Goal: Task Accomplishment & Management: Manage account settings

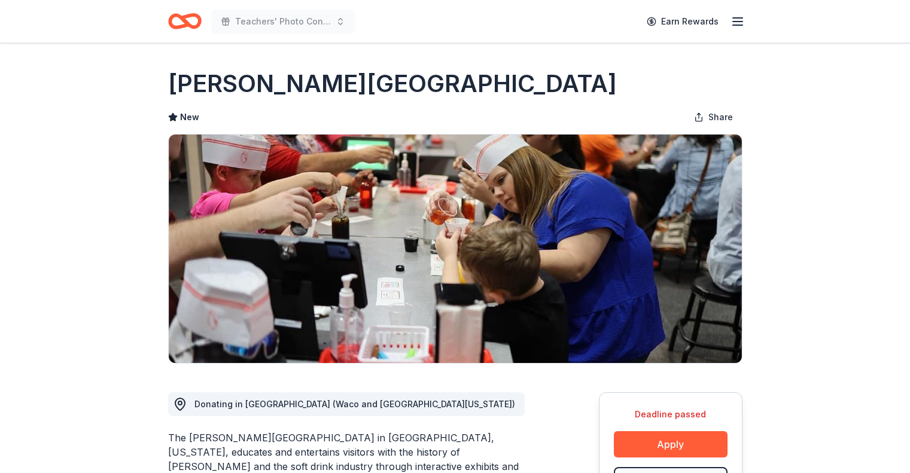
scroll to position [120, 0]
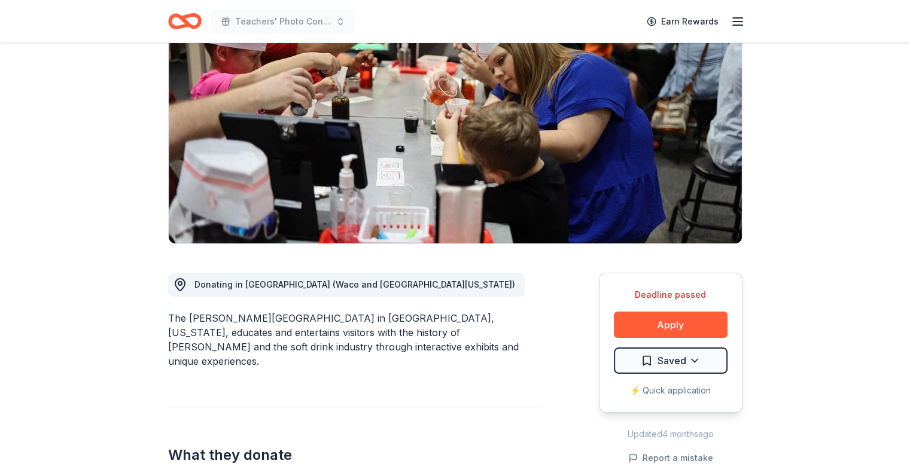
click at [175, 16] on icon "Home" at bounding box center [179, 21] width 19 height 12
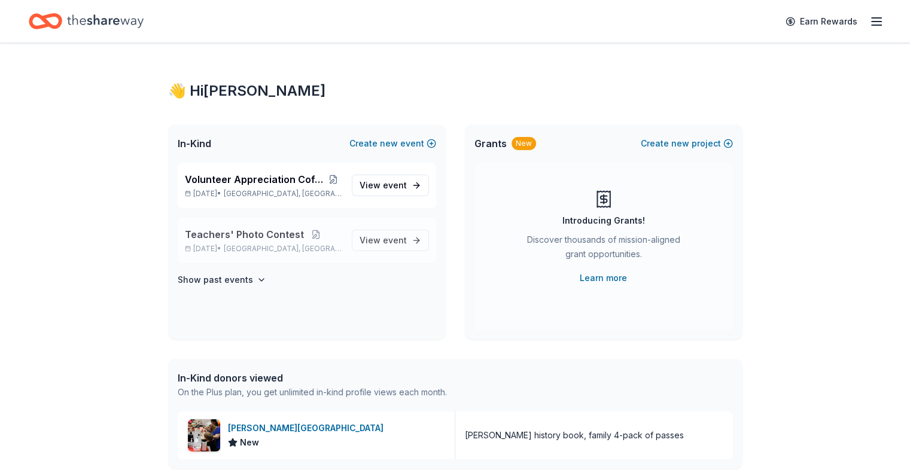
click at [251, 238] on span "Teachers' Photo Contest" at bounding box center [244, 234] width 119 height 14
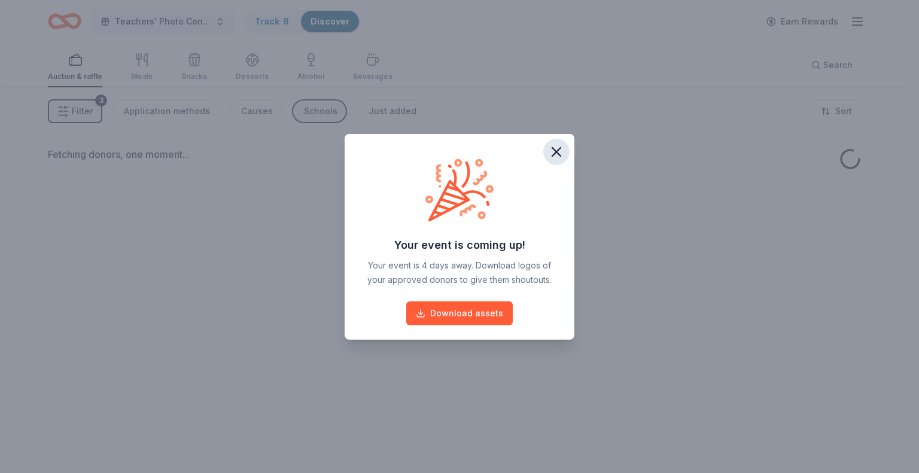
click at [553, 148] on icon "button" at bounding box center [556, 152] width 8 height 8
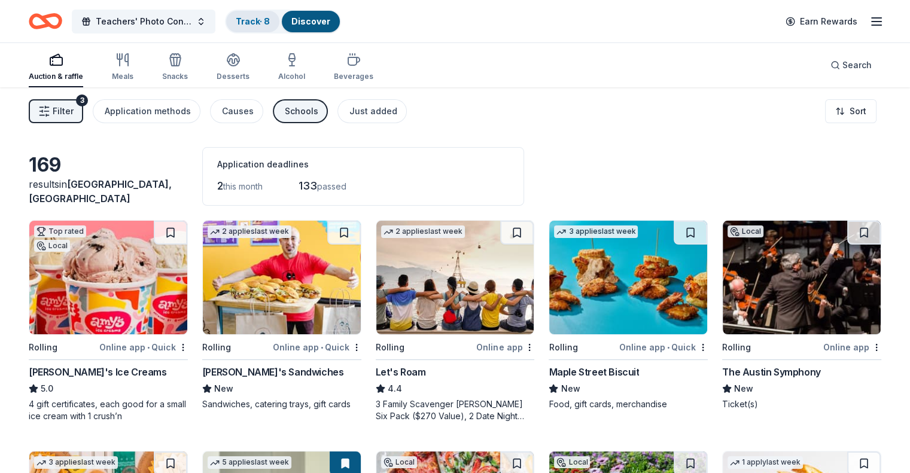
click at [270, 24] on link "Track · 8" at bounding box center [253, 21] width 34 height 10
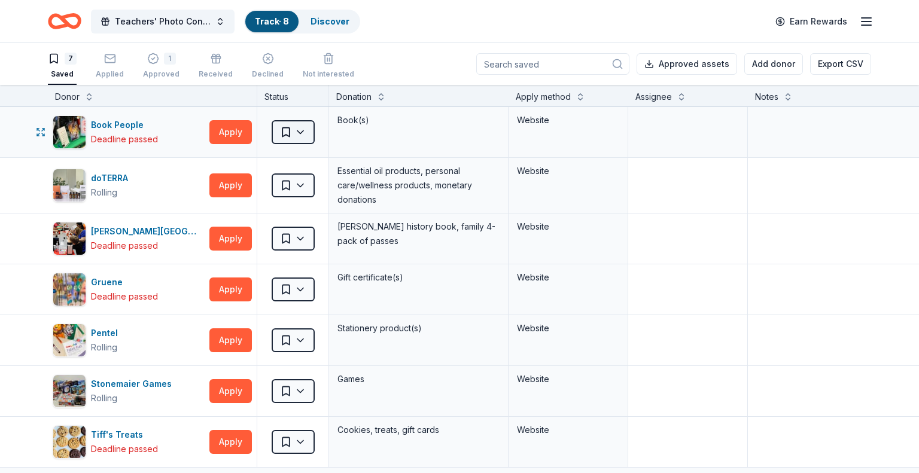
click at [303, 131] on html "Teachers' Photo Contest Track · 8 Discover Earn Rewards 7 Saved Applied 1 Appro…" at bounding box center [459, 236] width 919 height 473
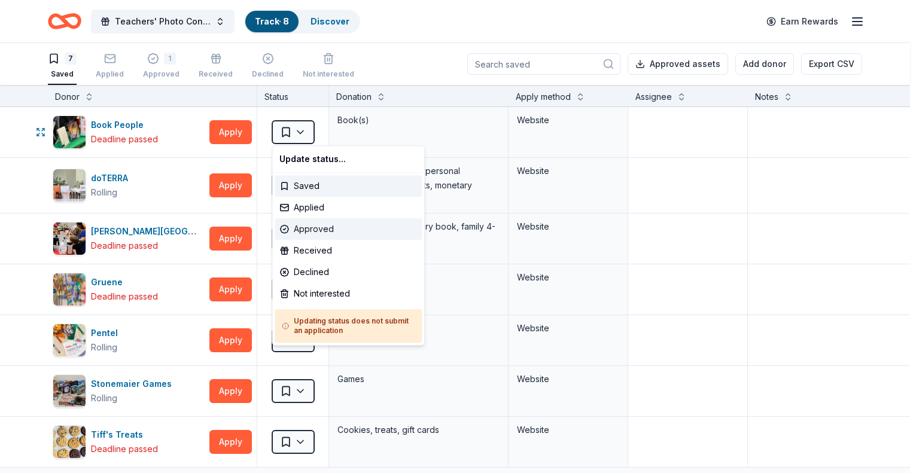
click at [307, 229] on div "Approved" at bounding box center [348, 229] width 147 height 22
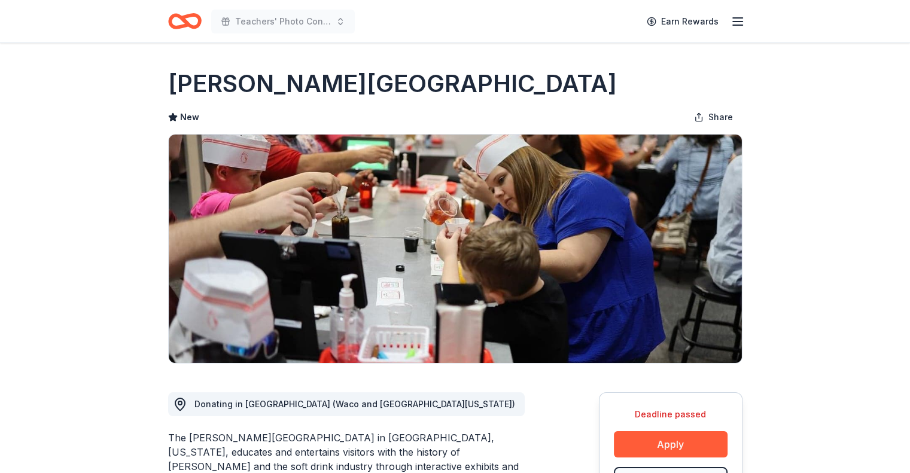
click at [185, 31] on icon "Home" at bounding box center [184, 21] width 33 height 28
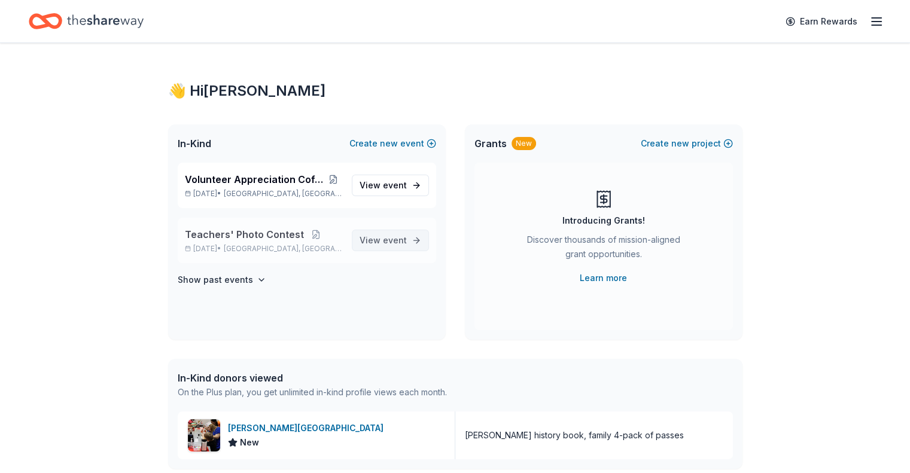
click at [375, 240] on span "View event" at bounding box center [382, 240] width 47 height 14
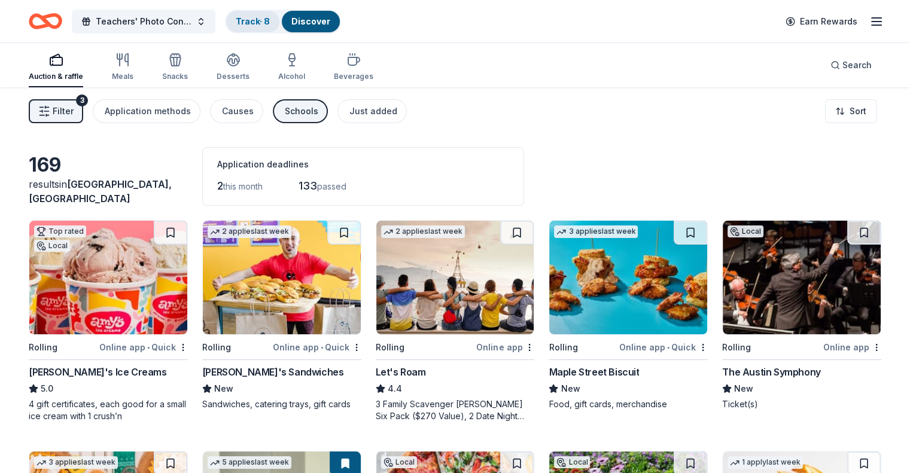
click at [270, 16] on link "Track · 8" at bounding box center [253, 21] width 34 height 10
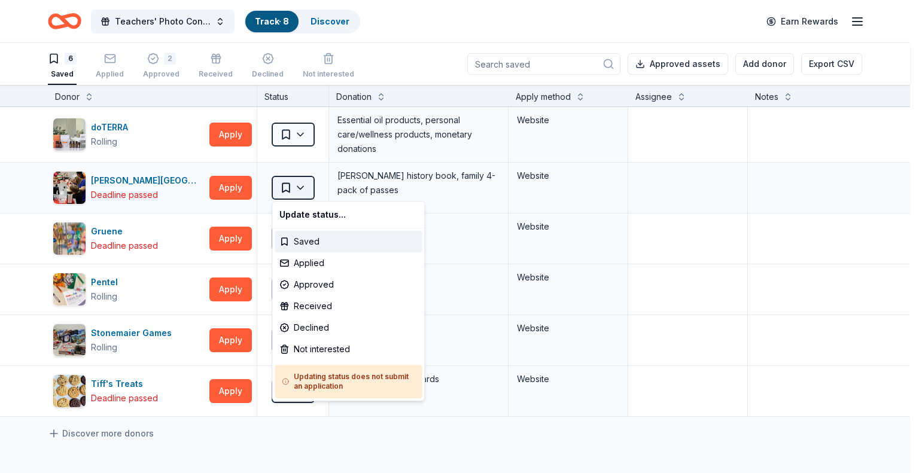
click at [284, 185] on html "Teachers' Photo Contest Track · 8 Discover Earn Rewards 6 Saved Applied 2 Appro…" at bounding box center [459, 236] width 919 height 473
click at [298, 328] on div "Declined" at bounding box center [348, 328] width 147 height 22
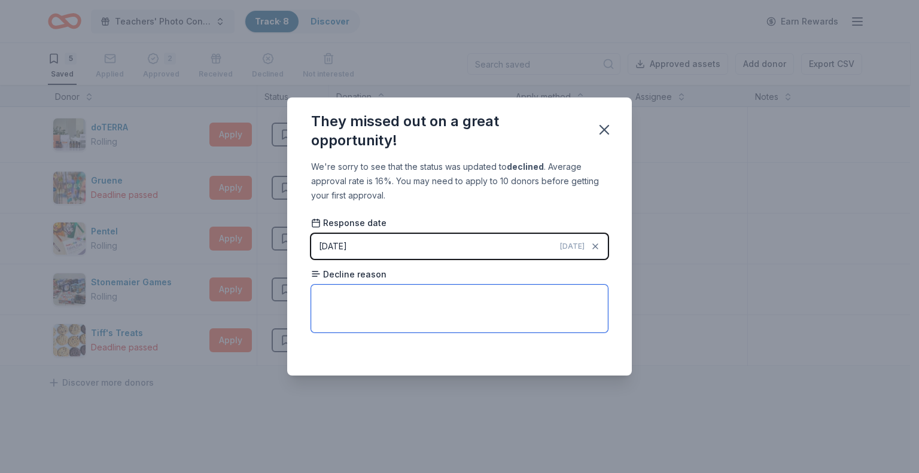
click at [344, 289] on textarea at bounding box center [459, 309] width 297 height 48
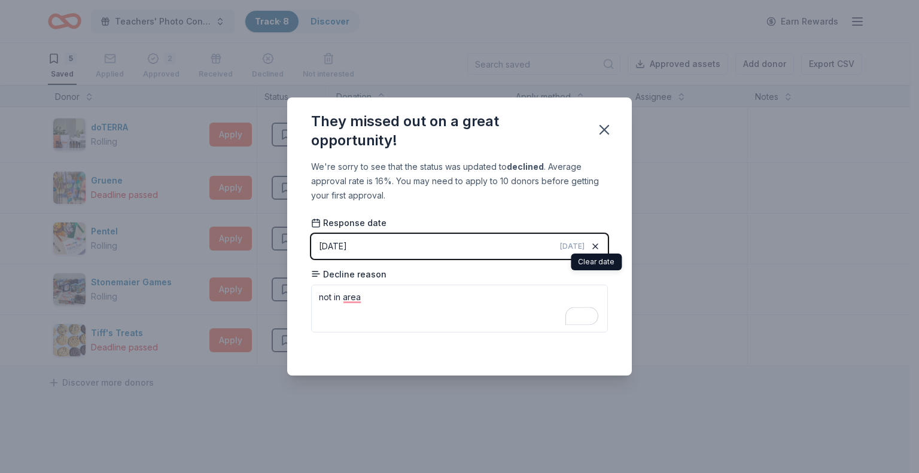
click at [595, 243] on icon "button" at bounding box center [595, 247] width 10 height 10
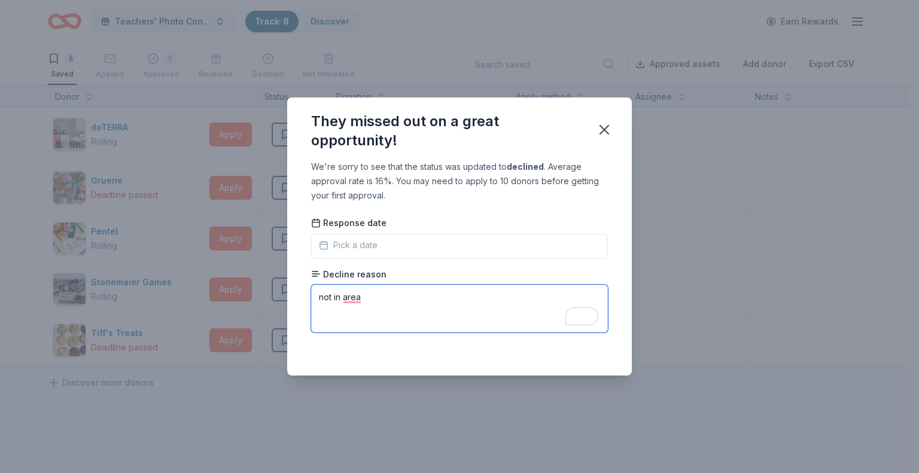
click at [373, 292] on textarea "not in area" at bounding box center [459, 309] width 297 height 48
type textarea "not in area."
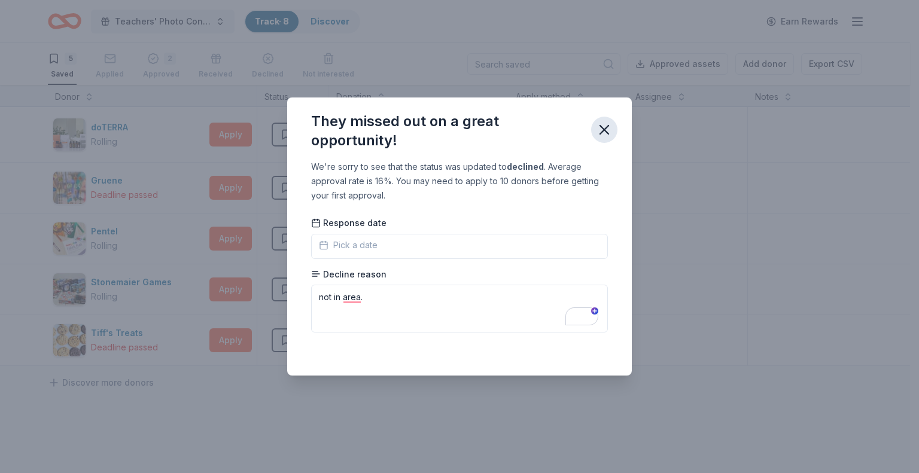
click at [604, 126] on icon "button" at bounding box center [604, 129] width 17 height 17
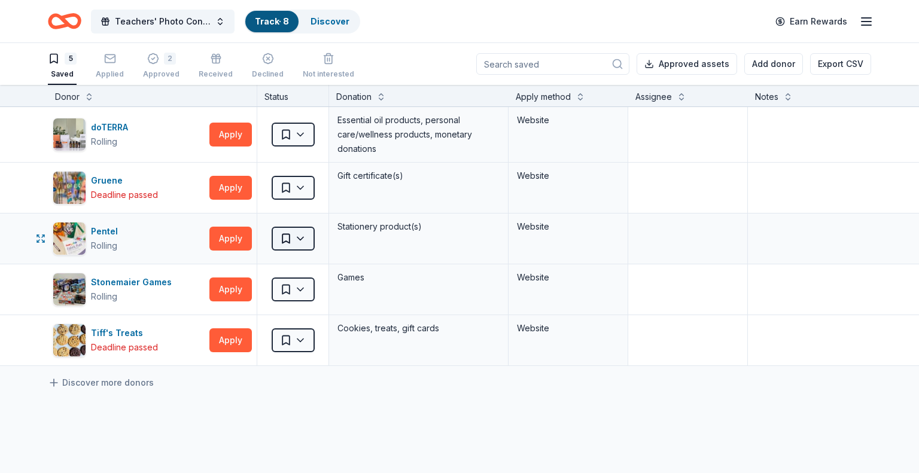
click at [305, 235] on html "Teachers' Photo Contest Track · 8 Discover Earn Rewards 5 Saved Applied 2 Appro…" at bounding box center [459, 236] width 919 height 473
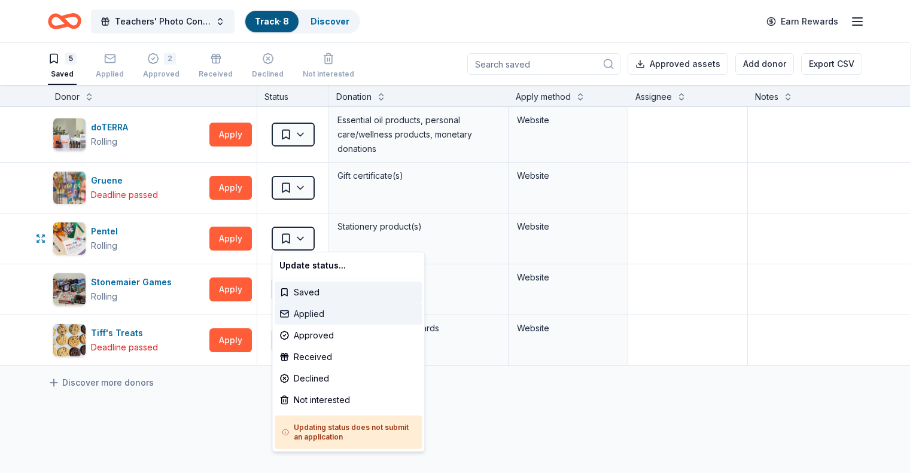
click at [304, 312] on div "Applied" at bounding box center [348, 314] width 147 height 22
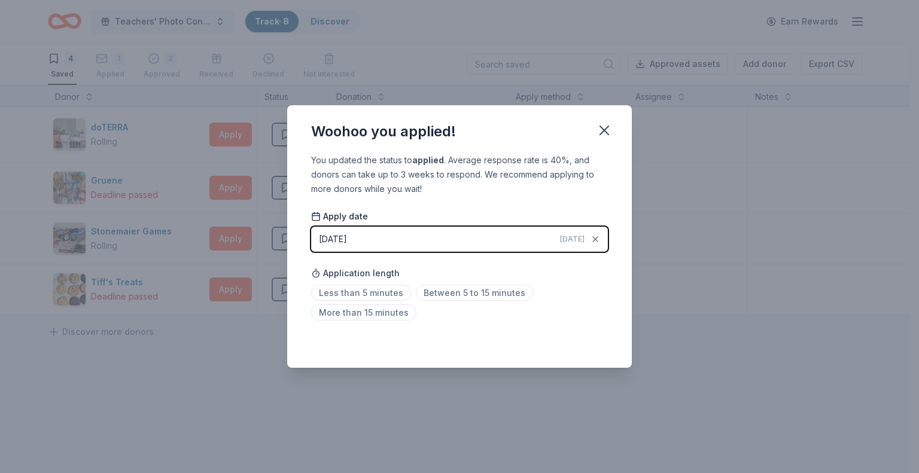
click at [337, 239] on div "[DATE]" at bounding box center [333, 239] width 28 height 14
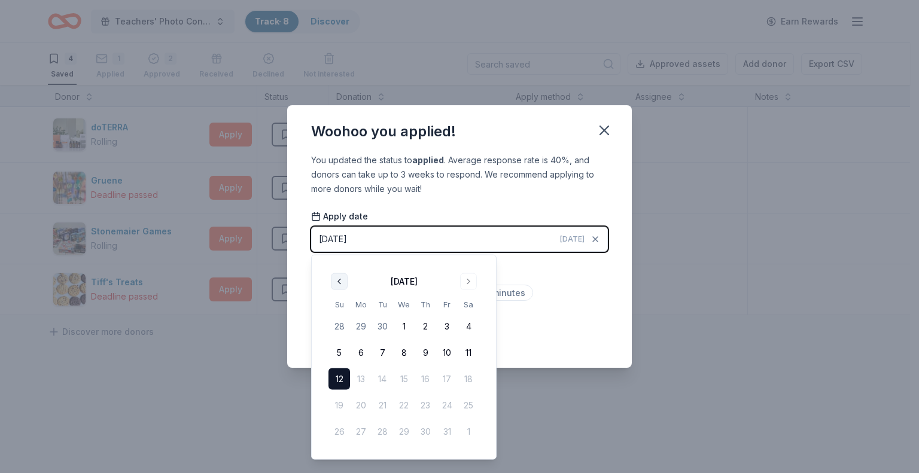
click at [339, 280] on button "Go to previous month" at bounding box center [339, 281] width 17 height 17
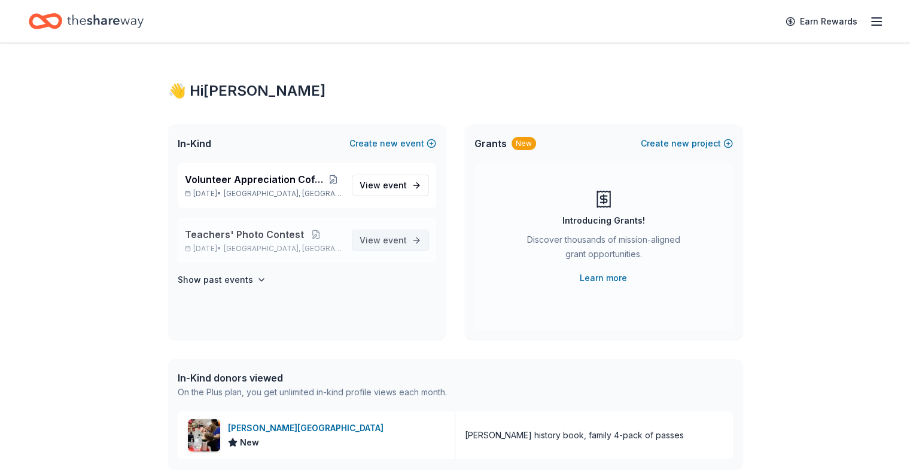
click at [395, 239] on span "event" at bounding box center [395, 240] width 24 height 10
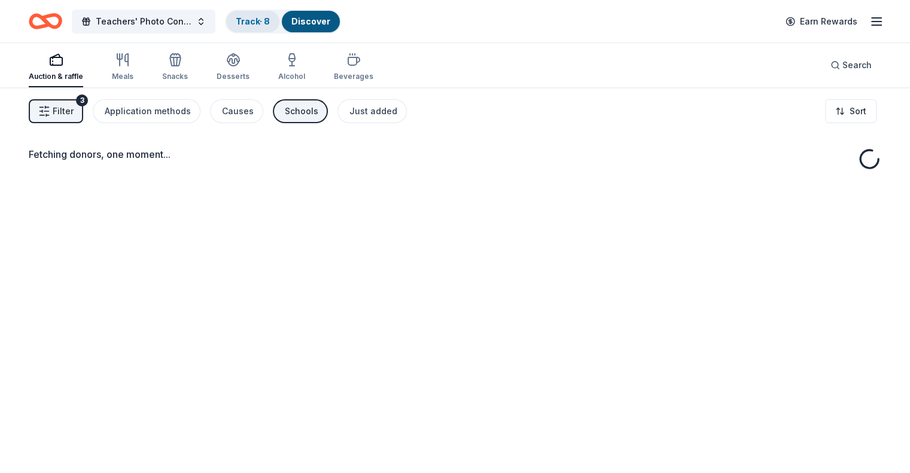
click at [270, 20] on link "Track · 8" at bounding box center [253, 21] width 34 height 10
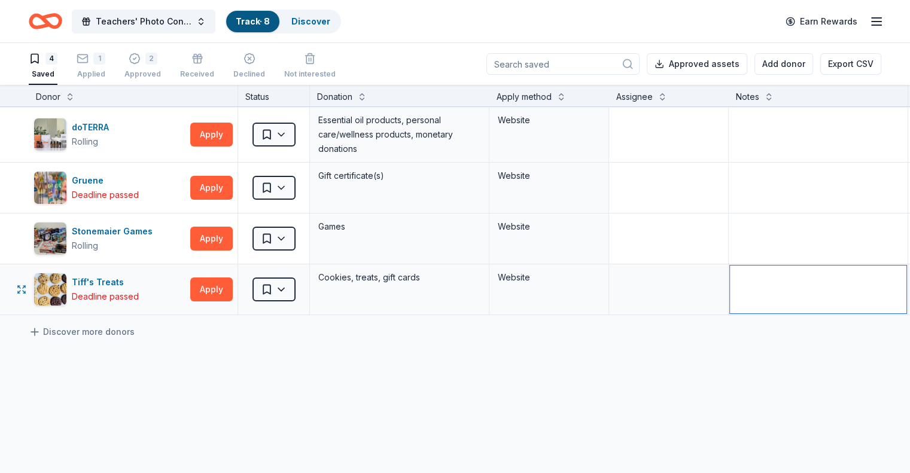
click at [766, 287] on textarea at bounding box center [818, 290] width 176 height 48
type textarea "no response"
click at [794, 242] on textarea "To enrich screen reader interactions, please activate Accessibility in Grammarl…" at bounding box center [818, 239] width 176 height 48
type textarea "n"
click at [778, 233] on textarea "To enrich screen reader interactions, please activate Accessibility in Grammarl…" at bounding box center [818, 239] width 176 height 48
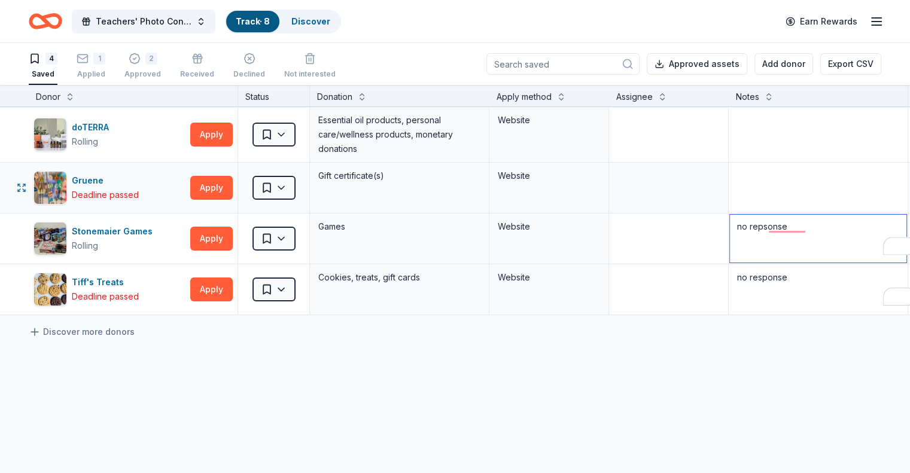
type textarea "no repsonse"
click at [792, 188] on textarea "To enrich screen reader interactions, please activate Accessibility in Grammarl…" at bounding box center [818, 188] width 176 height 48
type textarea "no response"
